Goal: Information Seeking & Learning: Learn about a topic

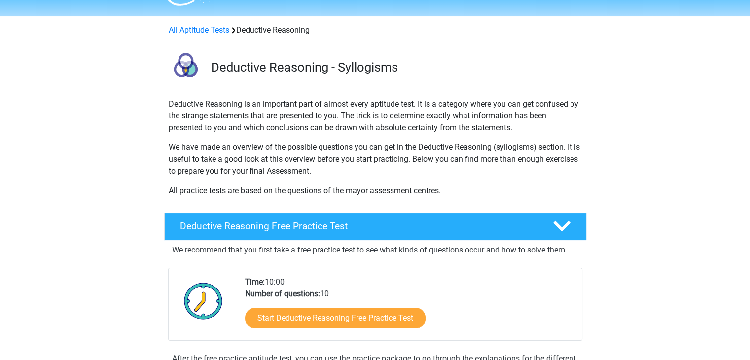
scroll to position [18, 0]
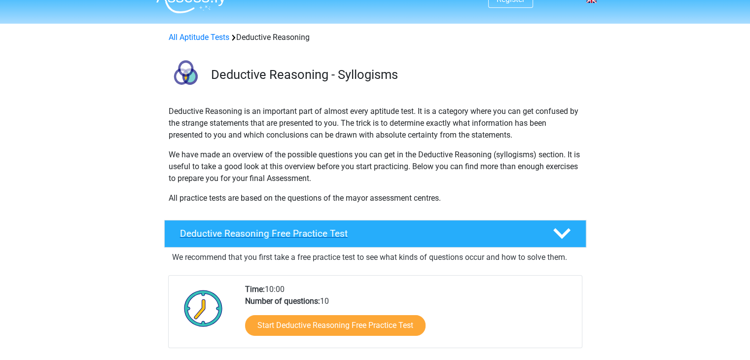
click at [201, 226] on div "Deductive Reasoning Free Practice Test" at bounding box center [375, 234] width 422 height 28
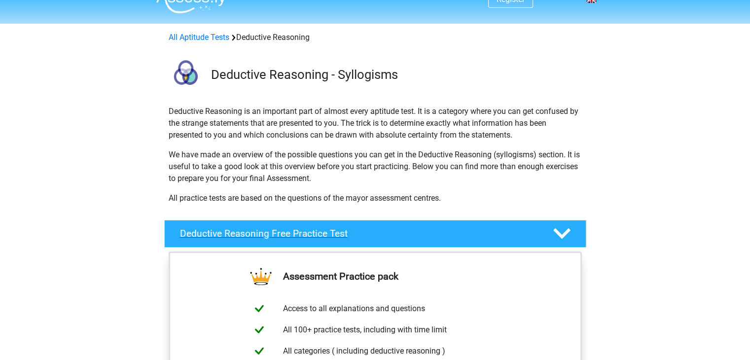
click at [201, 226] on div "Deductive Reasoning Free Practice Test" at bounding box center [375, 234] width 422 height 28
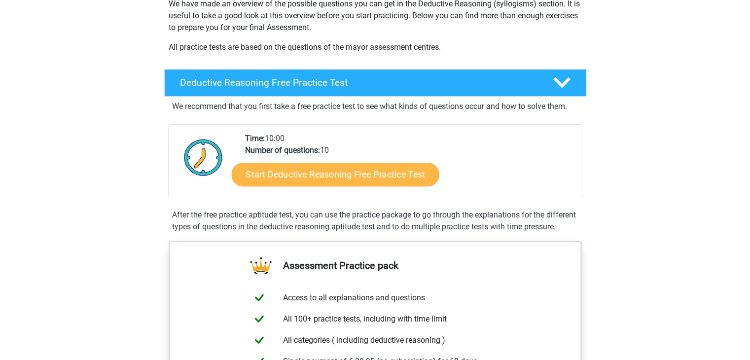
scroll to position [170, 0]
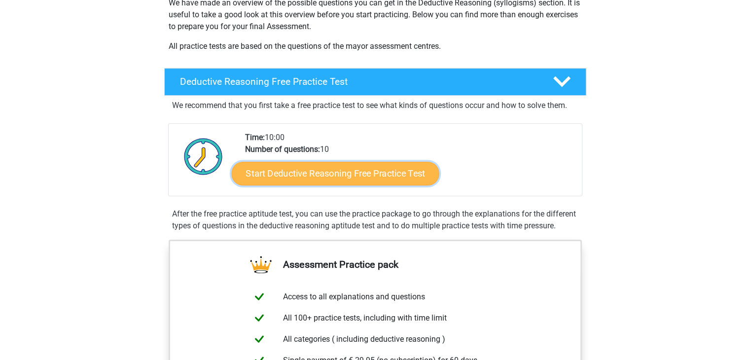
click at [316, 182] on link "Start Deductive Reasoning Free Practice Test" at bounding box center [334, 173] width 207 height 24
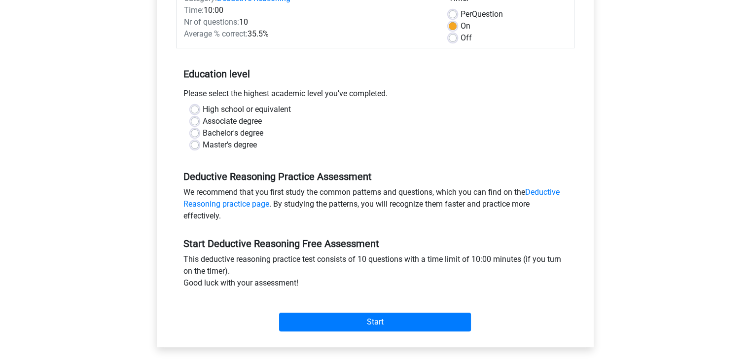
scroll to position [144, 0]
click at [200, 133] on div "Bachelor's degree" at bounding box center [375, 133] width 369 height 12
click at [203, 133] on label "Bachelor's degree" at bounding box center [233, 133] width 61 height 12
click at [196, 133] on input "Bachelor's degree" at bounding box center [195, 132] width 8 height 10
radio input "true"
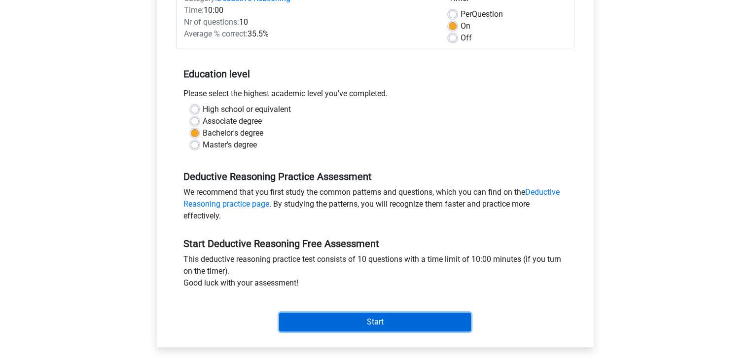
click at [371, 318] on input "Start" at bounding box center [375, 321] width 192 height 19
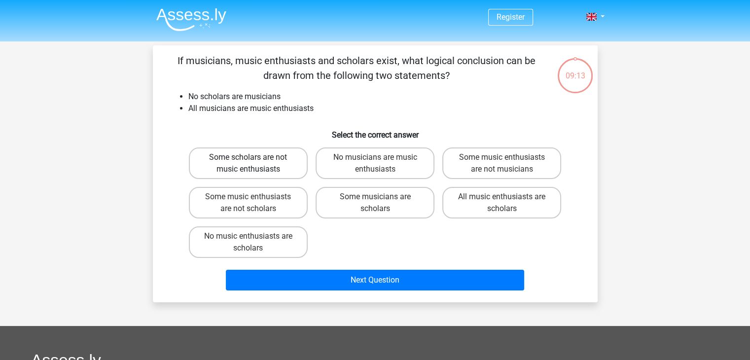
click at [222, 156] on label "Some scholars are not music enthusiasts" at bounding box center [248, 163] width 119 height 32
click at [248, 157] on input "Some scholars are not music enthusiasts" at bounding box center [251, 160] width 6 height 6
radio input "true"
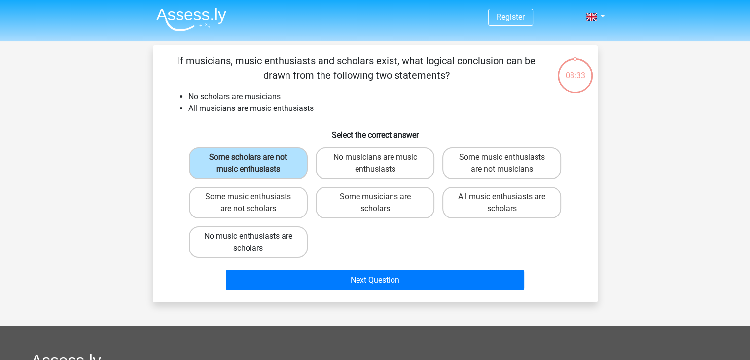
click at [282, 246] on label "No music enthusiasts are scholars" at bounding box center [248, 242] width 119 height 32
click at [254, 242] on input "No music enthusiasts are scholars" at bounding box center [251, 239] width 6 height 6
radio input "true"
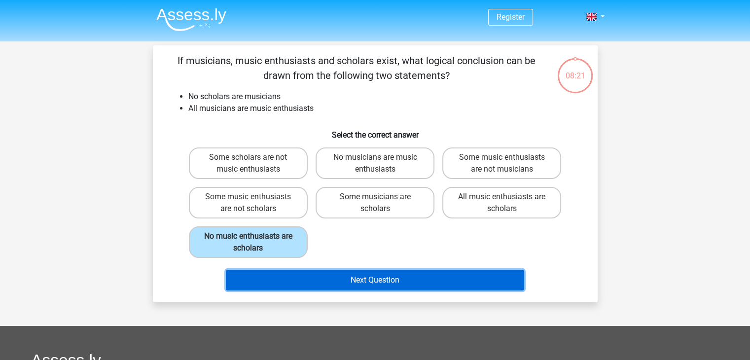
click at [409, 280] on button "Next Question" at bounding box center [375, 280] width 298 height 21
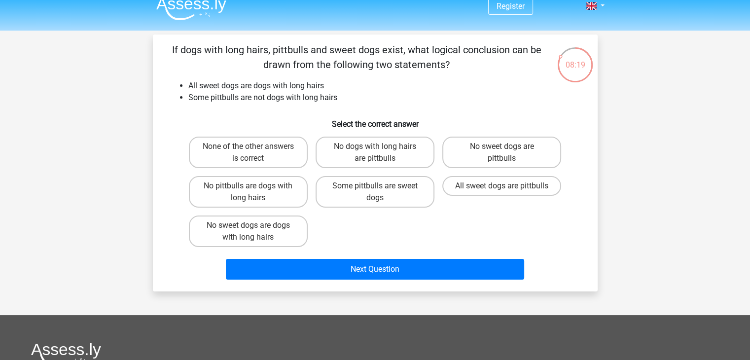
scroll to position [9, 0]
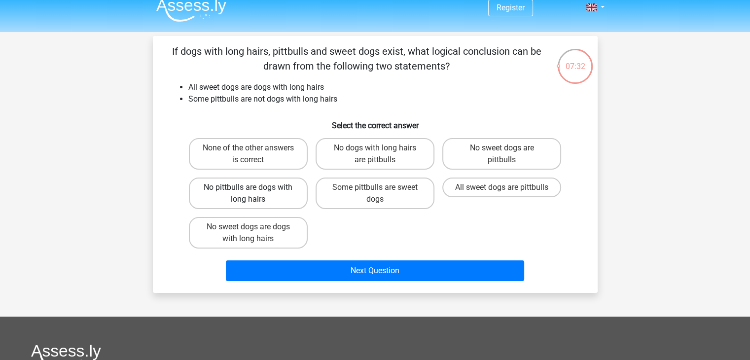
click at [284, 192] on label "No pittbulls are dogs with long hairs" at bounding box center [248, 193] width 119 height 32
click at [254, 192] on input "No pittbulls are dogs with long hairs" at bounding box center [251, 190] width 6 height 6
radio input "true"
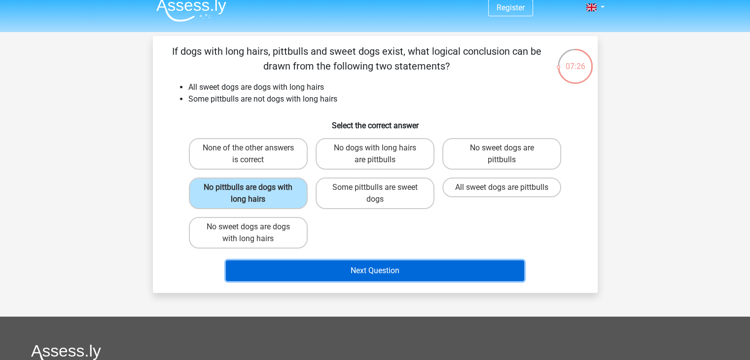
click at [338, 266] on button "Next Question" at bounding box center [375, 270] width 298 height 21
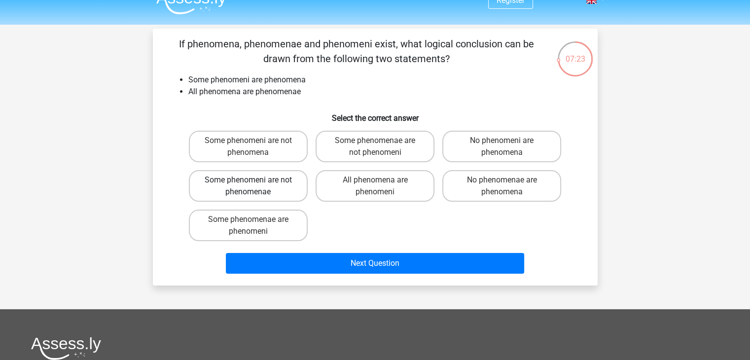
scroll to position [16, 0]
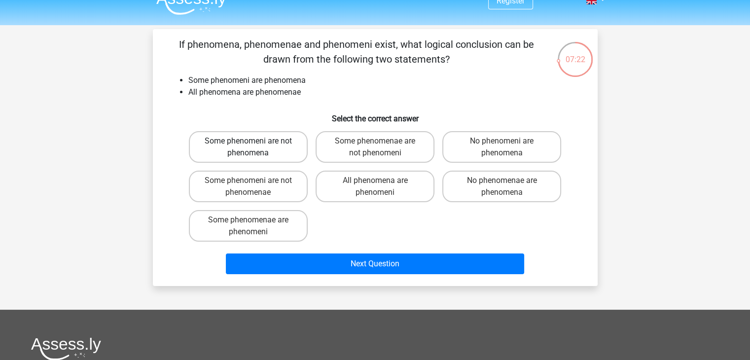
click at [280, 157] on label "Some phenomeni are not phenomena" at bounding box center [248, 147] width 119 height 32
click at [254, 147] on input "Some phenomeni are not phenomena" at bounding box center [251, 144] width 6 height 6
radio input "true"
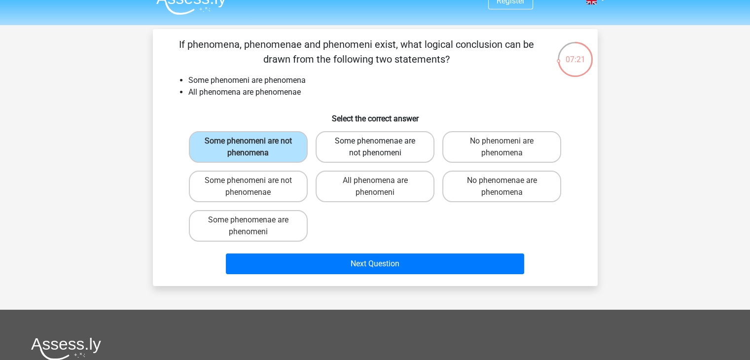
click at [355, 142] on label "Some phenomenae are not phenomeni" at bounding box center [374, 147] width 119 height 32
click at [375, 142] on input "Some phenomenae are not phenomeni" at bounding box center [378, 144] width 6 height 6
radio input "true"
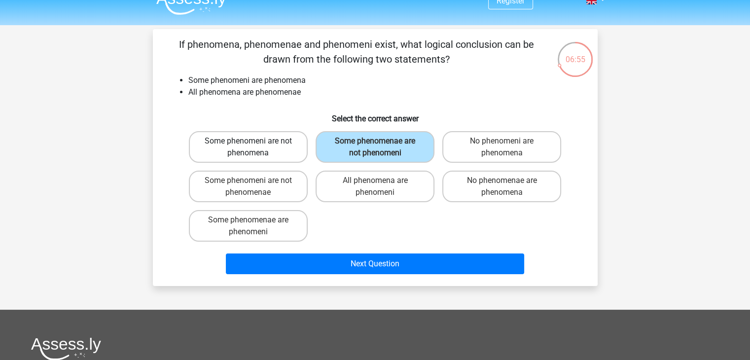
click at [276, 160] on label "Some phenomeni are not phenomena" at bounding box center [248, 147] width 119 height 32
click at [254, 147] on input "Some phenomeni are not phenomena" at bounding box center [251, 144] width 6 height 6
radio input "true"
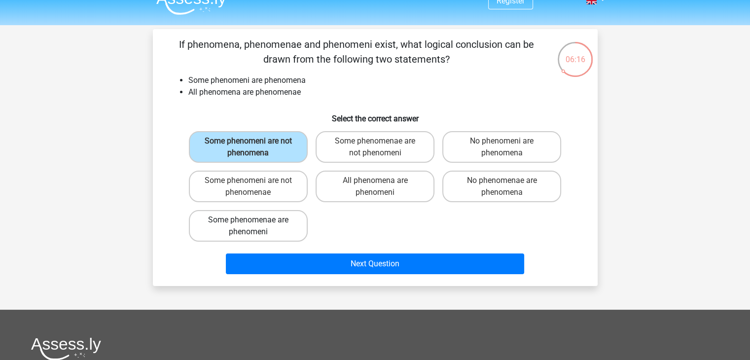
click at [298, 225] on label "Some phenomenae are phenomeni" at bounding box center [248, 226] width 119 height 32
click at [254, 225] on input "Some phenomenae are phenomeni" at bounding box center [251, 223] width 6 height 6
radio input "true"
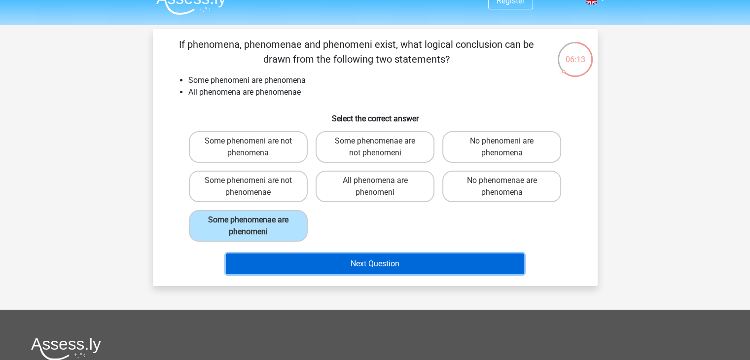
click at [350, 268] on button "Next Question" at bounding box center [375, 263] width 298 height 21
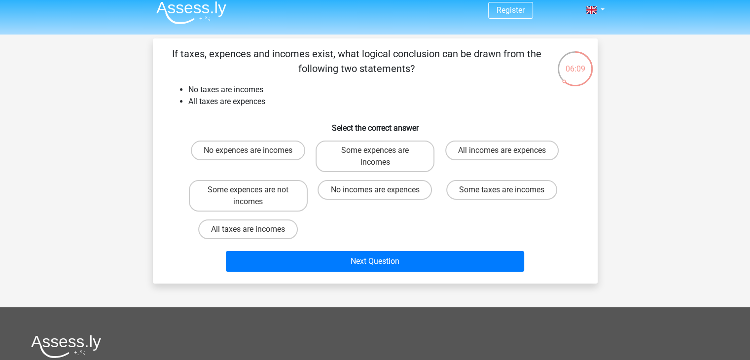
scroll to position [6, 0]
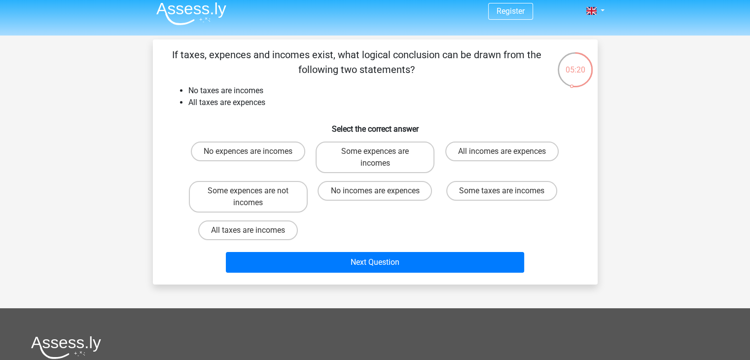
click at [377, 197] on input "No incomes are expences" at bounding box center [378, 194] width 6 height 6
radio input "true"
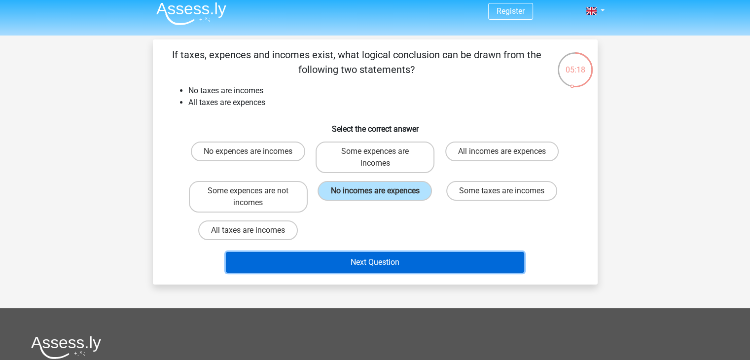
click at [374, 258] on button "Next Question" at bounding box center [375, 262] width 298 height 21
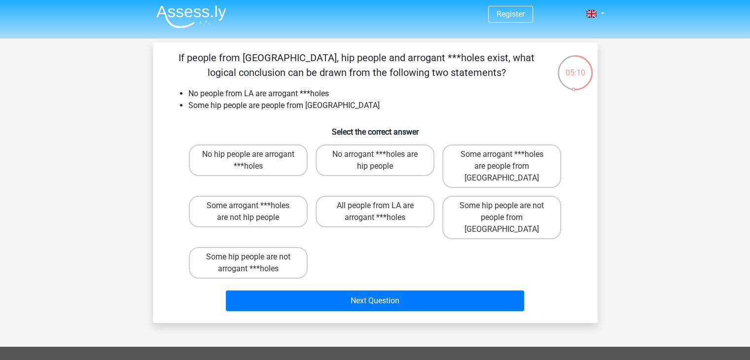
scroll to position [0, 0]
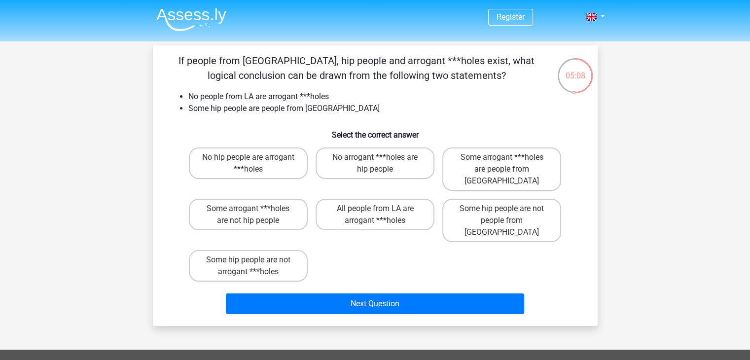
click at [374, 258] on div "No hip people are arrogant ***holes No arrogant ***holes are hip people Some ar…" at bounding box center [375, 214] width 380 height 142
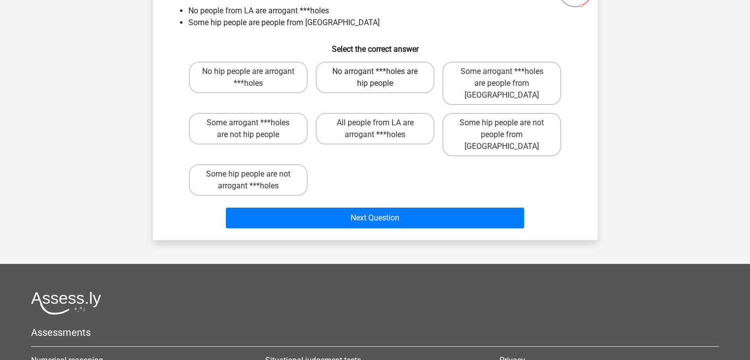
scroll to position [86, 0]
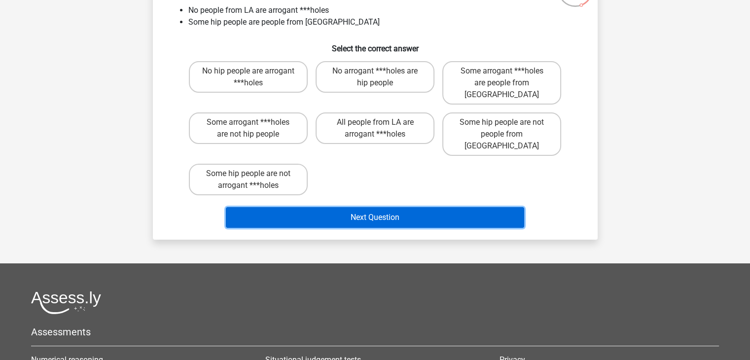
click at [333, 207] on button "Next Question" at bounding box center [375, 217] width 298 height 21
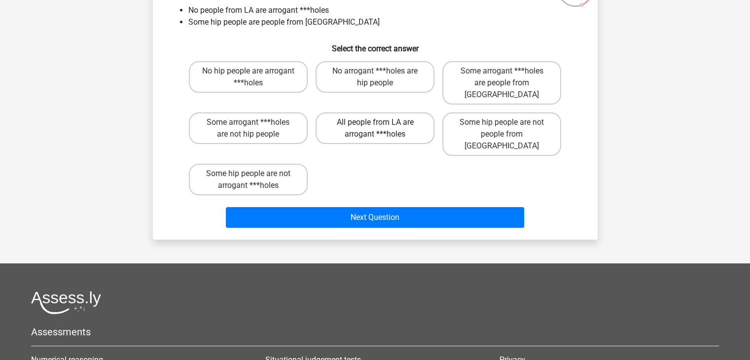
click at [363, 112] on label "All people from LA are arrogant ***holes" at bounding box center [374, 128] width 119 height 32
click at [375, 122] on input "All people from LA are arrogant ***holes" at bounding box center [378, 125] width 6 height 6
radio input "true"
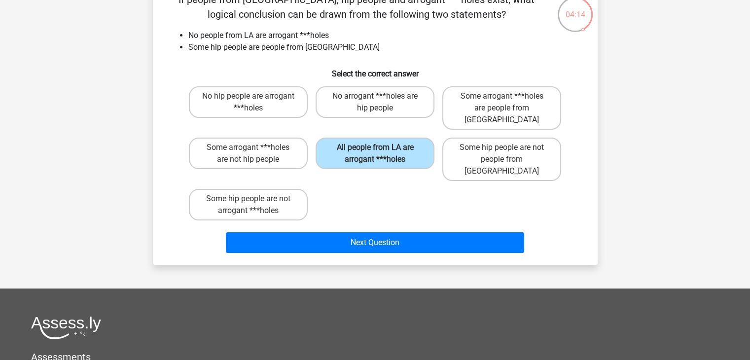
scroll to position [61, 0]
click at [416, 103] on label "No arrogant ***holes are hip people" at bounding box center [374, 102] width 119 height 32
click at [381, 103] on input "No arrogant ***holes are hip people" at bounding box center [378, 99] width 6 height 6
radio input "true"
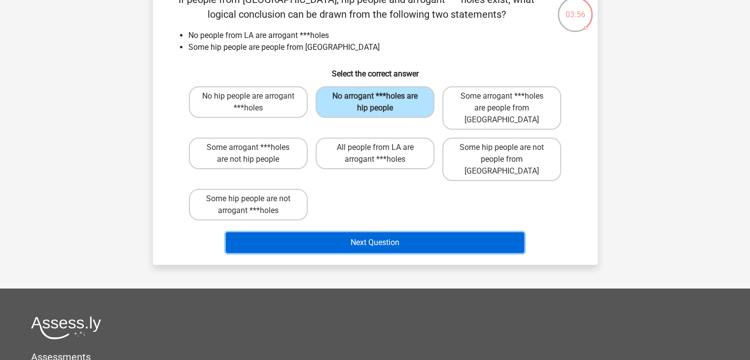
click at [436, 232] on button "Next Question" at bounding box center [375, 242] width 298 height 21
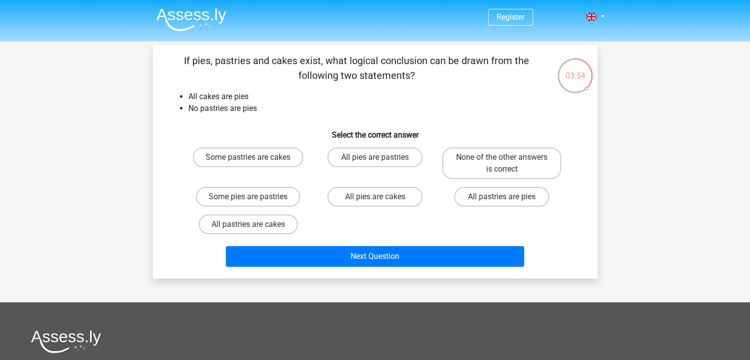
scroll to position [0, 0]
click at [480, 150] on label "None of the other answers is correct" at bounding box center [501, 163] width 119 height 32
click at [502, 157] on input "None of the other answers is correct" at bounding box center [505, 160] width 6 height 6
radio input "true"
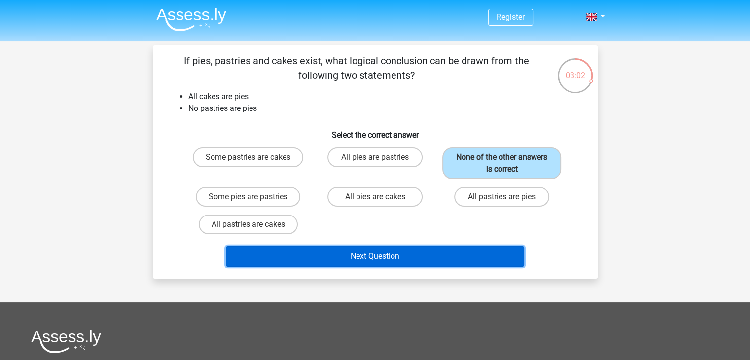
click at [429, 252] on button "Next Question" at bounding box center [375, 256] width 298 height 21
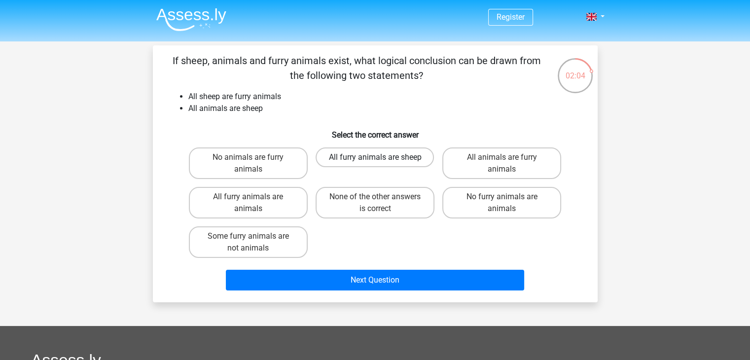
click at [367, 162] on label "All furry animals are sheep" at bounding box center [374, 157] width 118 height 20
click at [375, 162] on input "All furry animals are sheep" at bounding box center [378, 160] width 6 height 6
radio input "true"
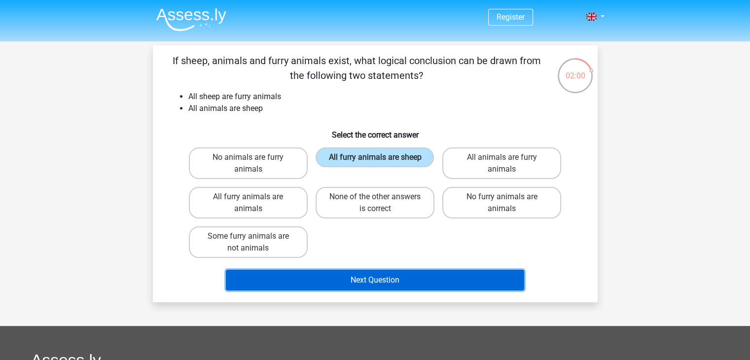
click at [431, 274] on button "Next Question" at bounding box center [375, 280] width 298 height 21
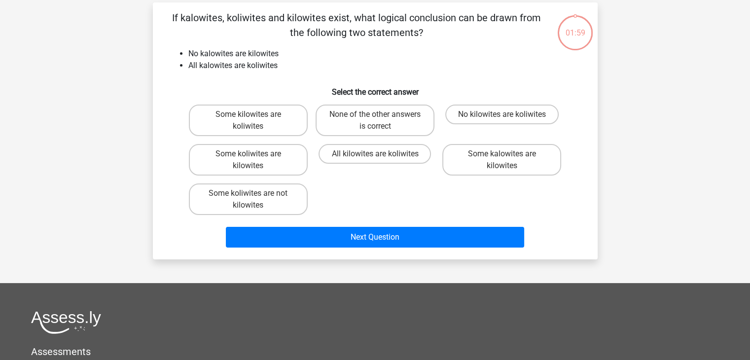
scroll to position [45, 0]
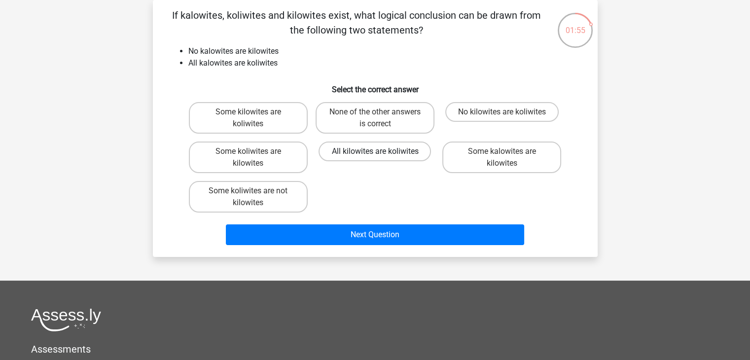
click at [363, 152] on label "All kilowites are koliwites" at bounding box center [374, 151] width 112 height 20
click at [375, 152] on input "All kilowites are koliwites" at bounding box center [378, 154] width 6 height 6
radio input "true"
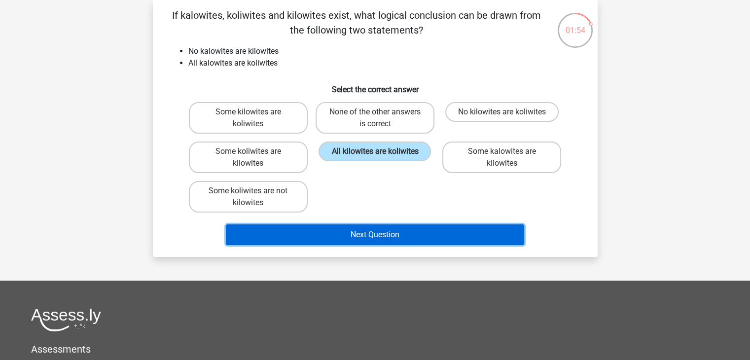
click at [369, 237] on button "Next Question" at bounding box center [375, 234] width 298 height 21
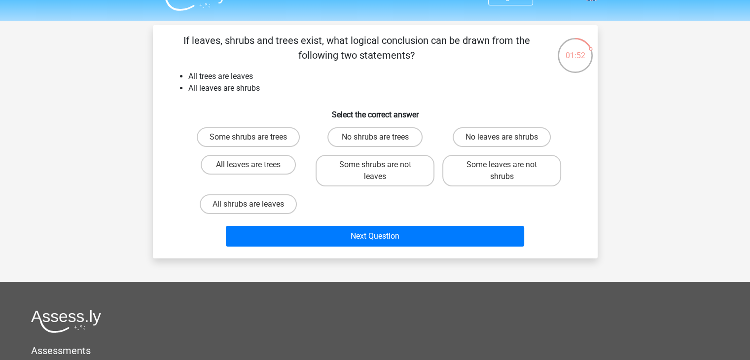
scroll to position [20, 0]
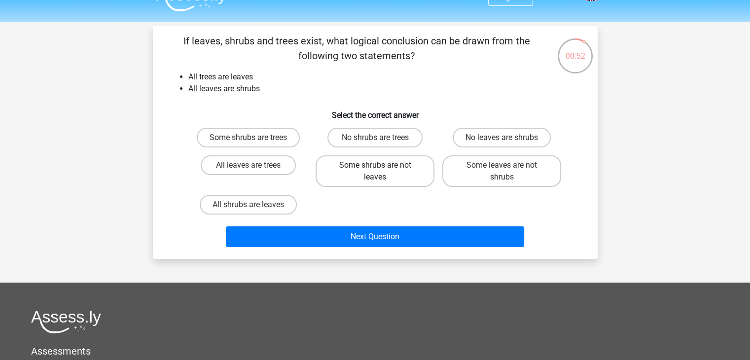
click at [379, 176] on label "Some shrubs are not leaves" at bounding box center [374, 171] width 119 height 32
click at [379, 172] on input "Some shrubs are not leaves" at bounding box center [378, 168] width 6 height 6
radio input "true"
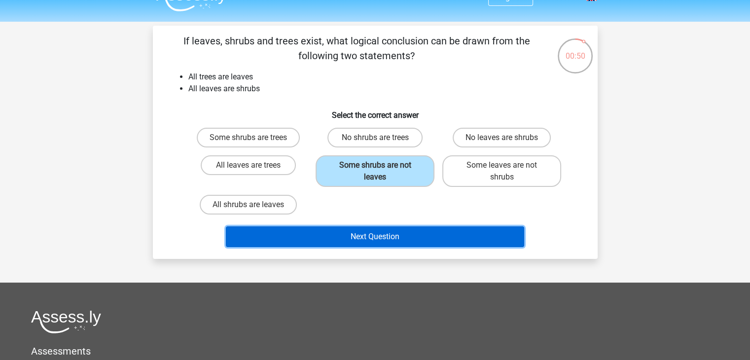
click at [378, 233] on button "Next Question" at bounding box center [375, 236] width 298 height 21
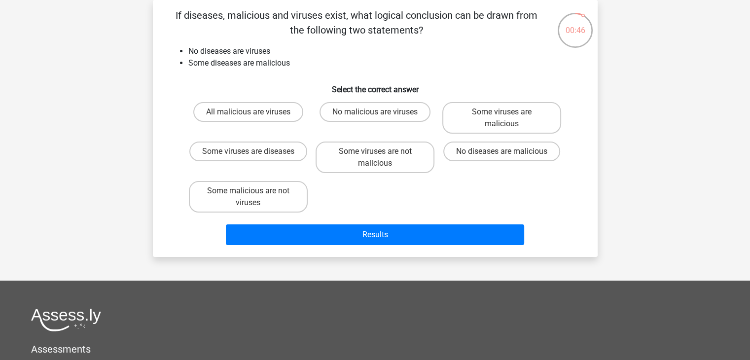
scroll to position [0, 0]
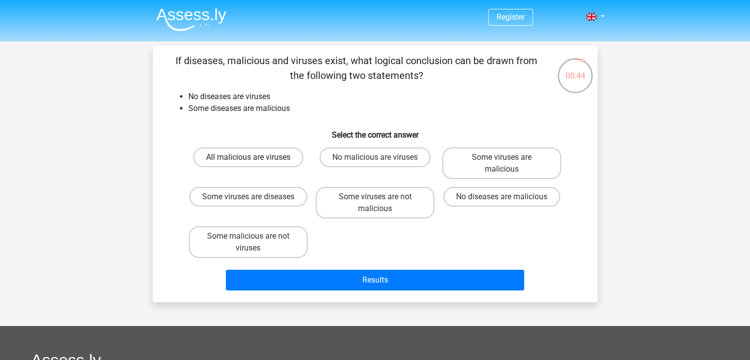
click at [271, 155] on label "All malicious are viruses" at bounding box center [248, 157] width 110 height 20
click at [254, 157] on input "All malicious are viruses" at bounding box center [251, 160] width 6 height 6
radio input "true"
click at [234, 202] on label "Some viruses are diseases" at bounding box center [248, 197] width 118 height 20
click at [248, 202] on input "Some viruses are diseases" at bounding box center [251, 200] width 6 height 6
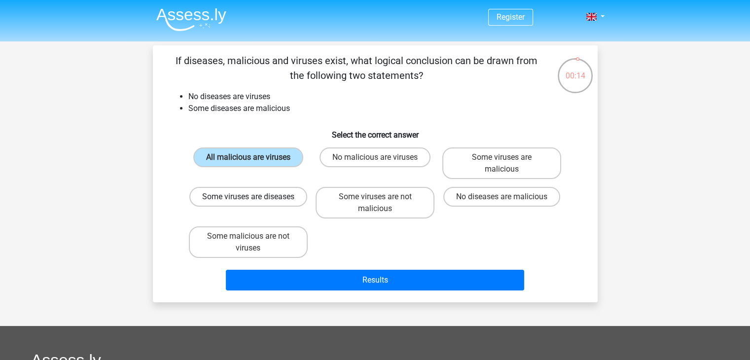
radio input "true"
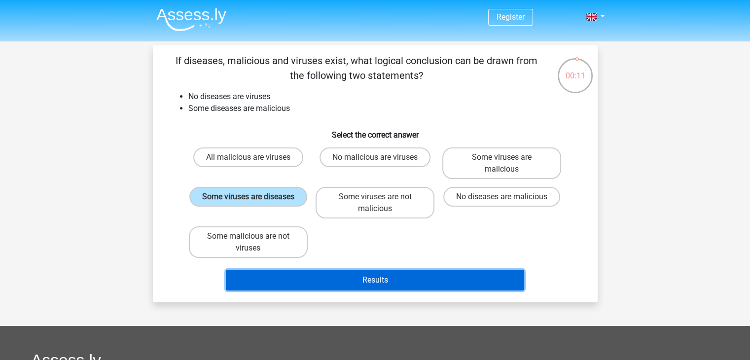
click at [281, 272] on button "Results" at bounding box center [375, 280] width 298 height 21
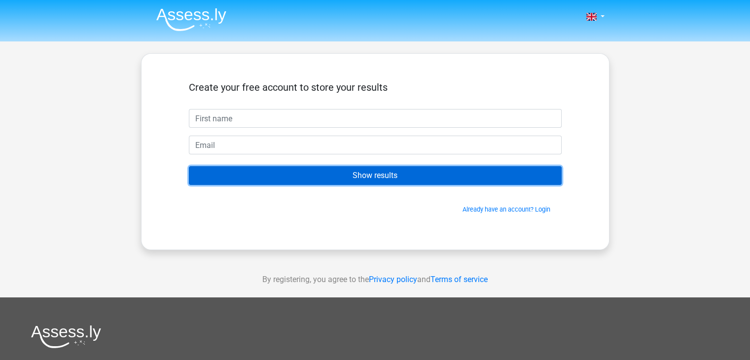
click at [303, 178] on input "Show results" at bounding box center [375, 175] width 373 height 19
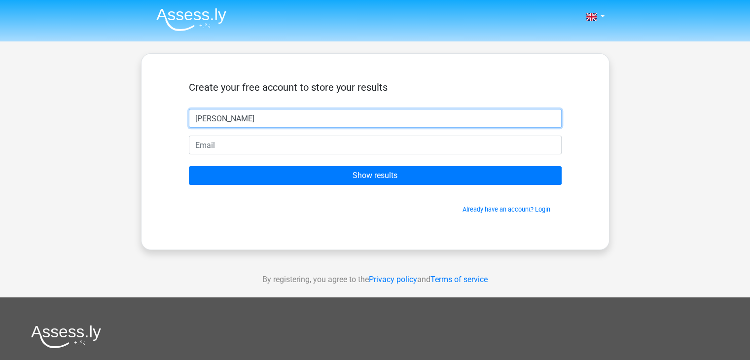
type input "[PERSON_NAME]"
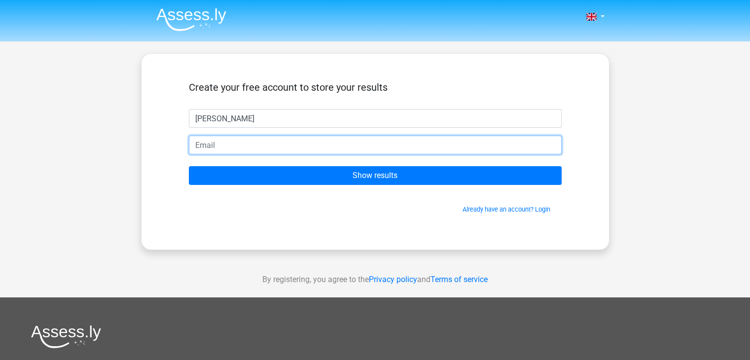
click at [268, 146] on input "email" at bounding box center [375, 145] width 373 height 19
type input "[EMAIL_ADDRESS][DOMAIN_NAME]"
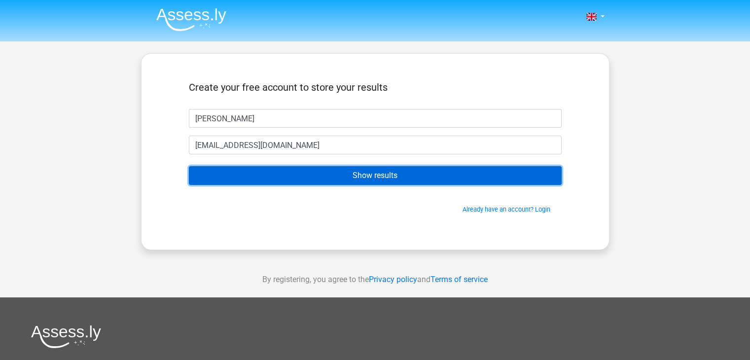
click at [266, 171] on input "Show results" at bounding box center [375, 175] width 373 height 19
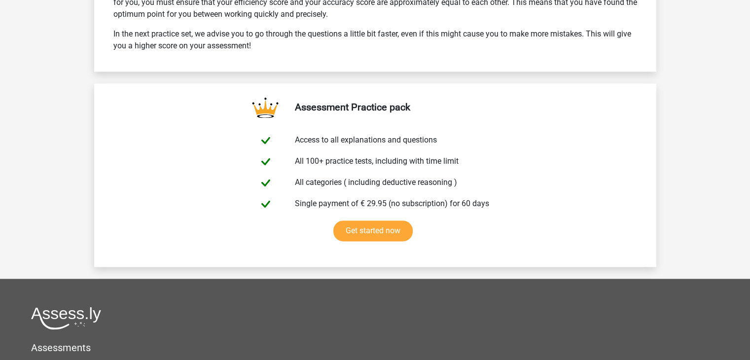
scroll to position [1746, 0]
